Goal: Obtain resource: Download file/media

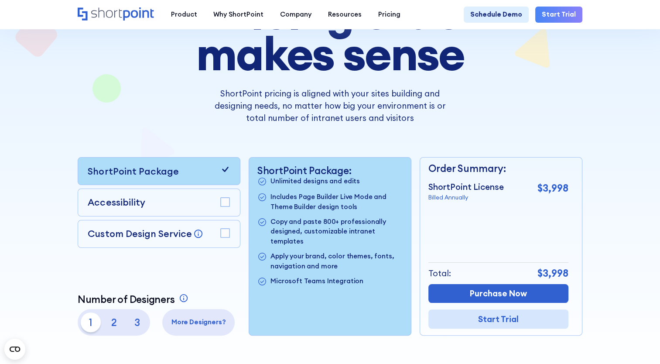
scroll to position [131, 0]
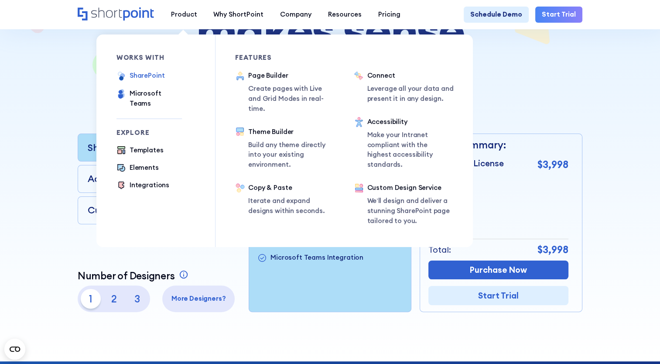
click at [149, 77] on div "SharePoint" at bounding box center [147, 76] width 35 height 10
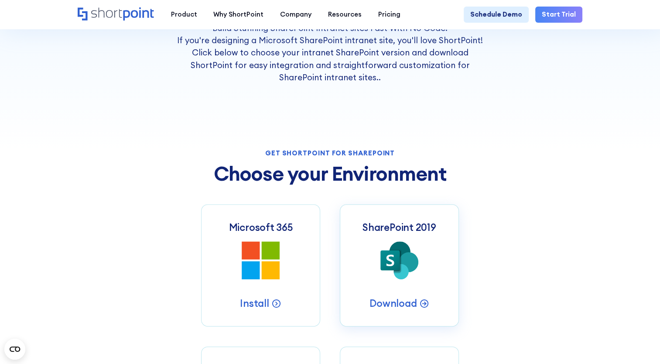
scroll to position [218, 0]
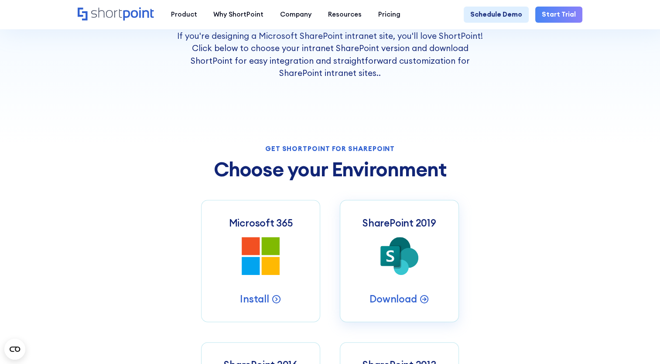
click at [390, 260] on icon at bounding box center [390, 255] width 8 height 11
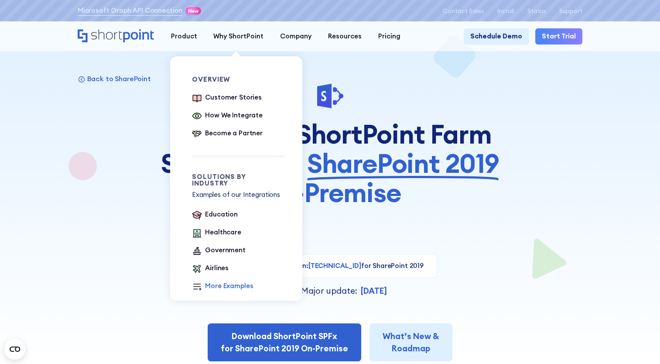
click at [201, 283] on link "More Examples" at bounding box center [222, 286] width 61 height 11
